Goal: Task Accomplishment & Management: Manage account settings

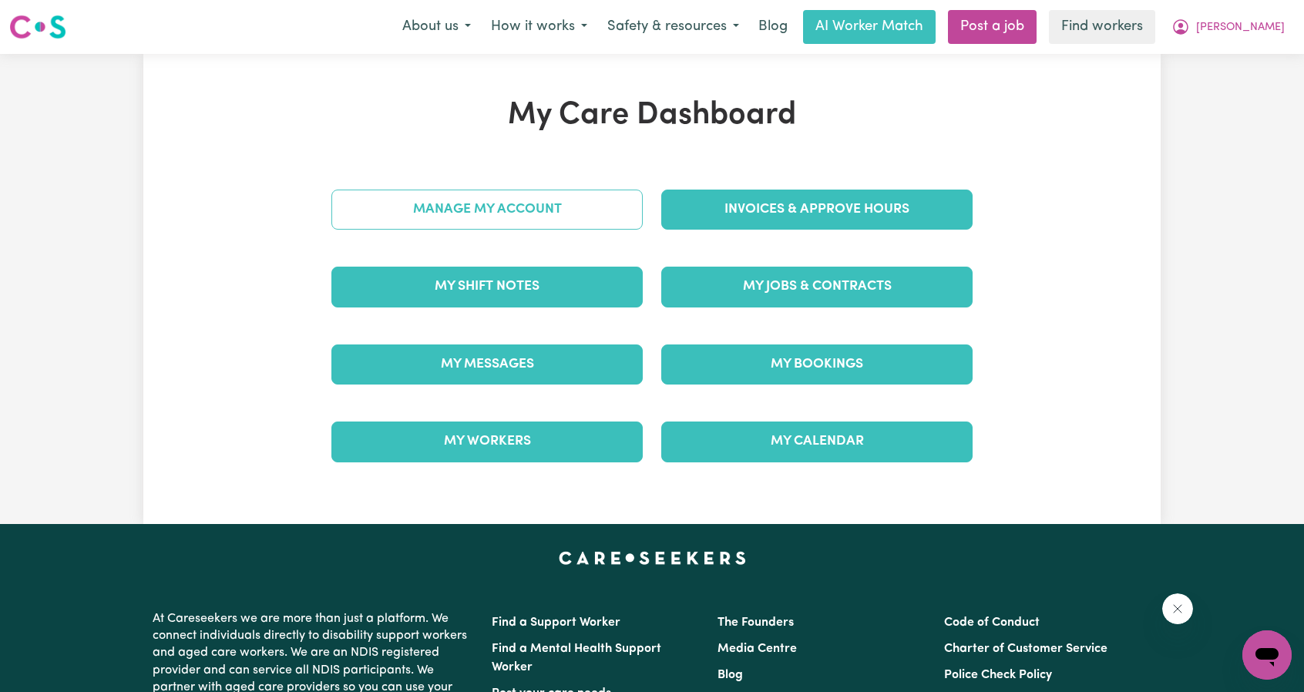
click at [489, 215] on link "Manage My Account" at bounding box center [486, 210] width 311 height 40
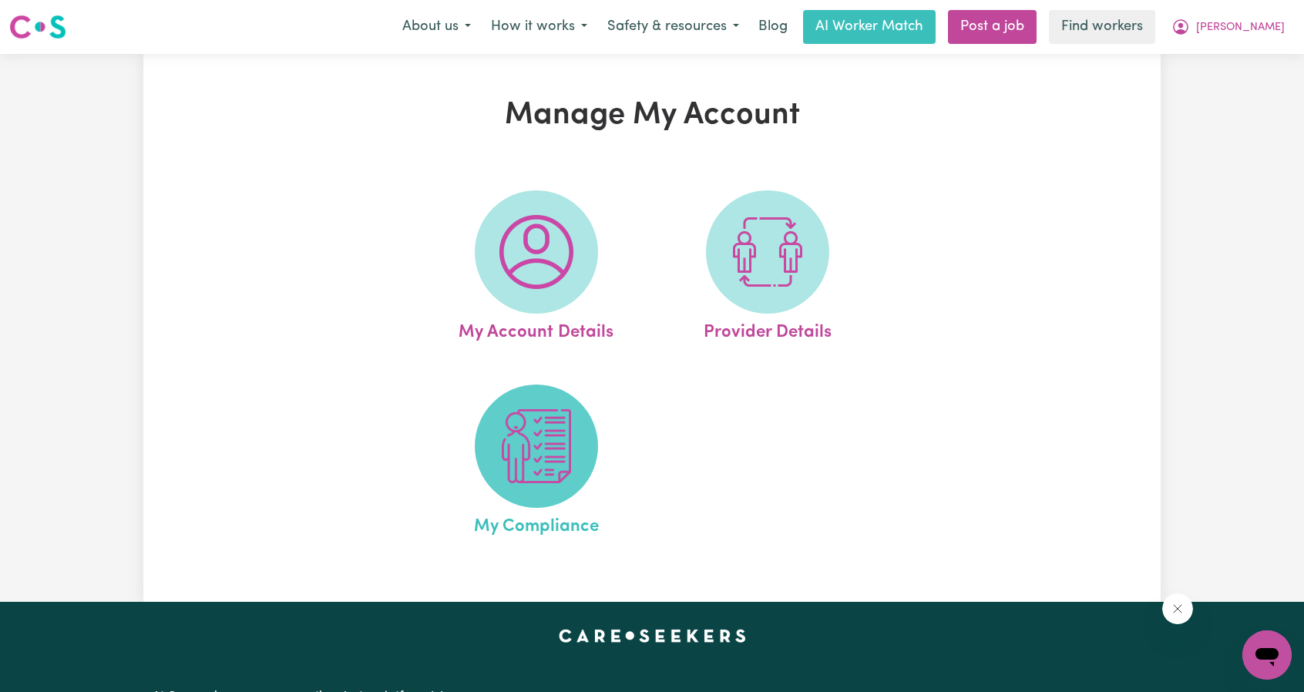
click at [532, 449] on img at bounding box center [537, 446] width 74 height 74
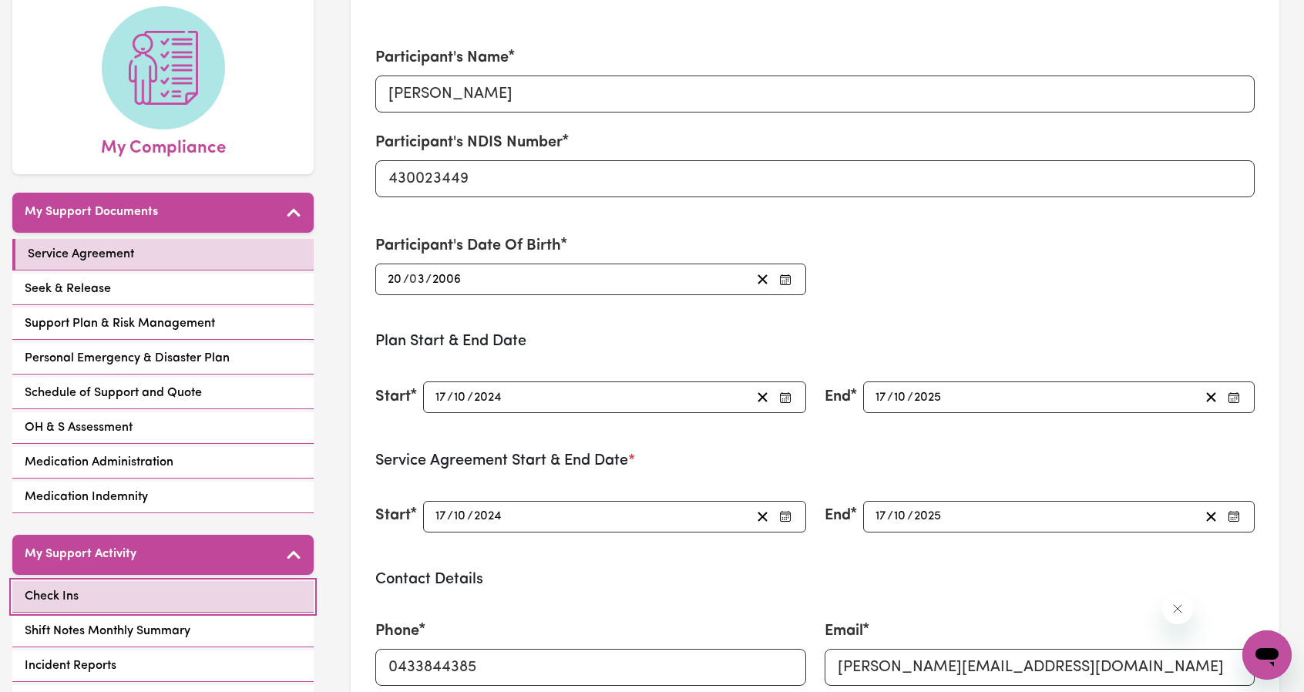
click at [147, 590] on link "Check Ins" at bounding box center [162, 597] width 301 height 32
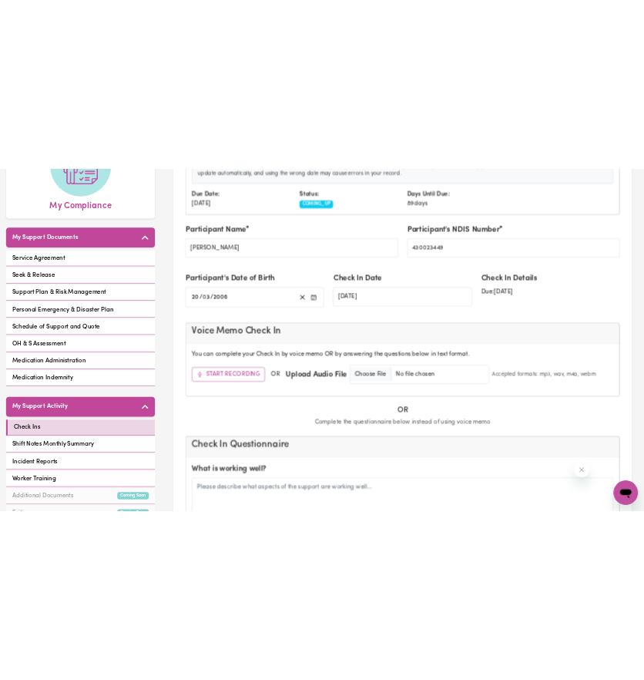
scroll to position [77, 0]
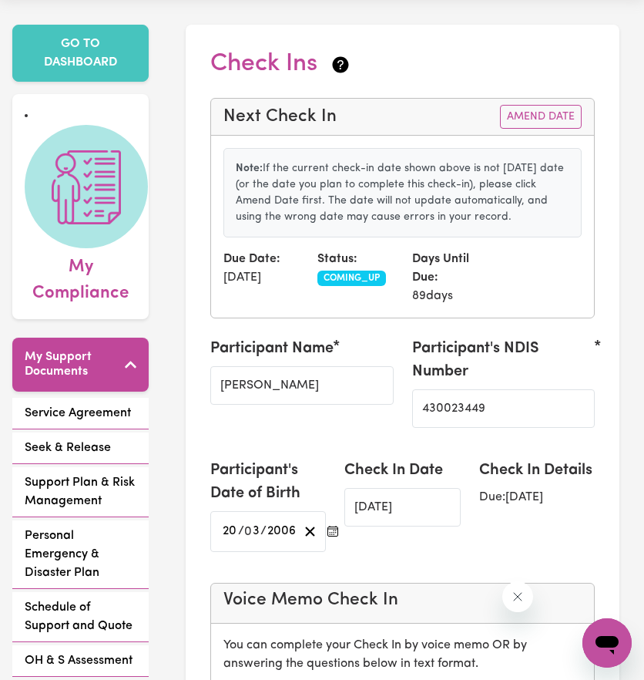
drag, startPoint x: 279, startPoint y: 424, endPoint x: 460, endPoint y: 429, distance: 181.2
click at [281, 428] on div "Participant Name [PERSON_NAME]" at bounding box center [302, 388] width 202 height 103
